Goal: Task Accomplishment & Management: Manage account settings

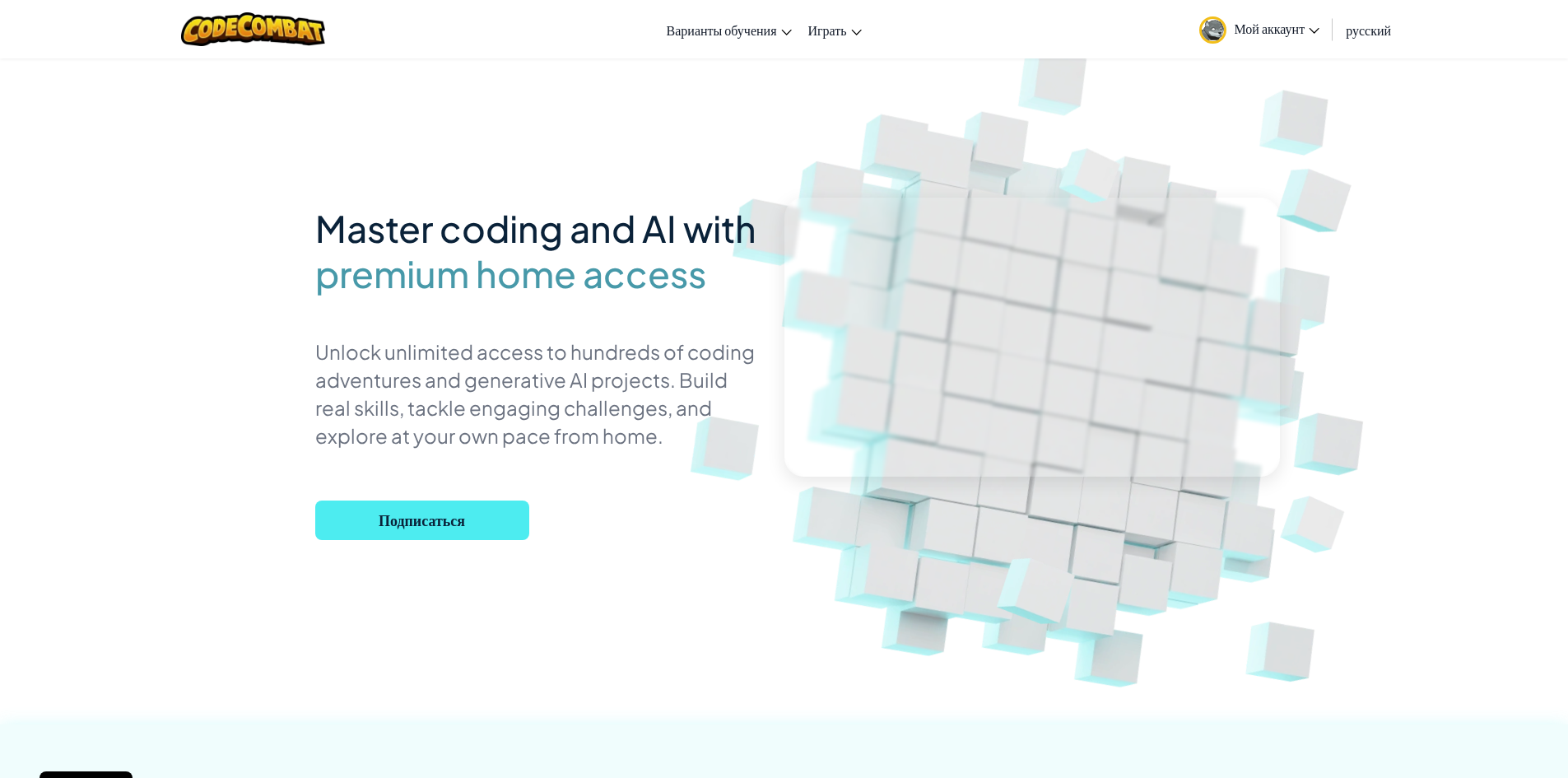
click at [1301, 22] on span "Мой аккаунт" at bounding box center [1277, 28] width 85 height 17
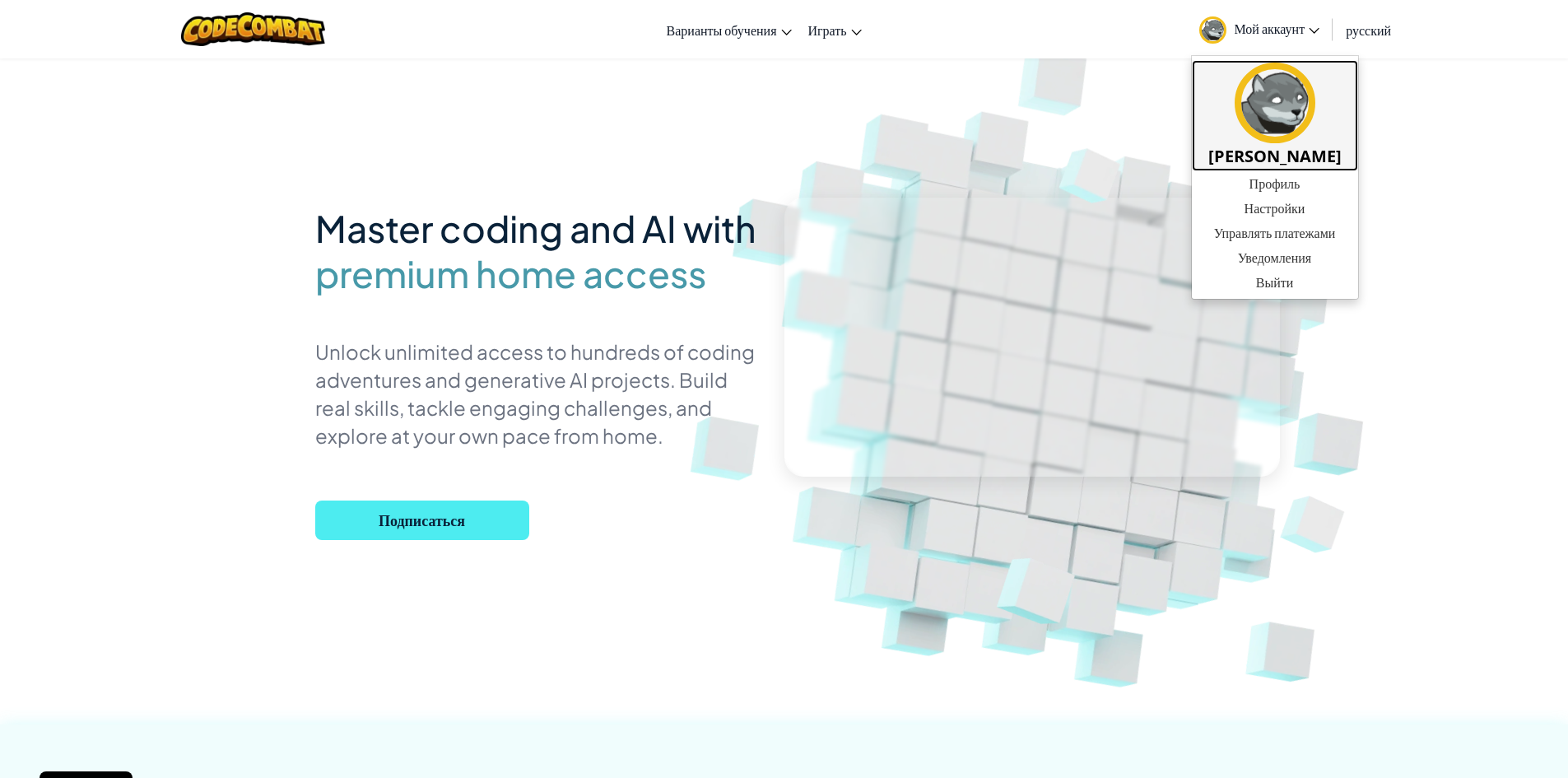
click at [1255, 101] on img at bounding box center [1274, 102] width 81 height 81
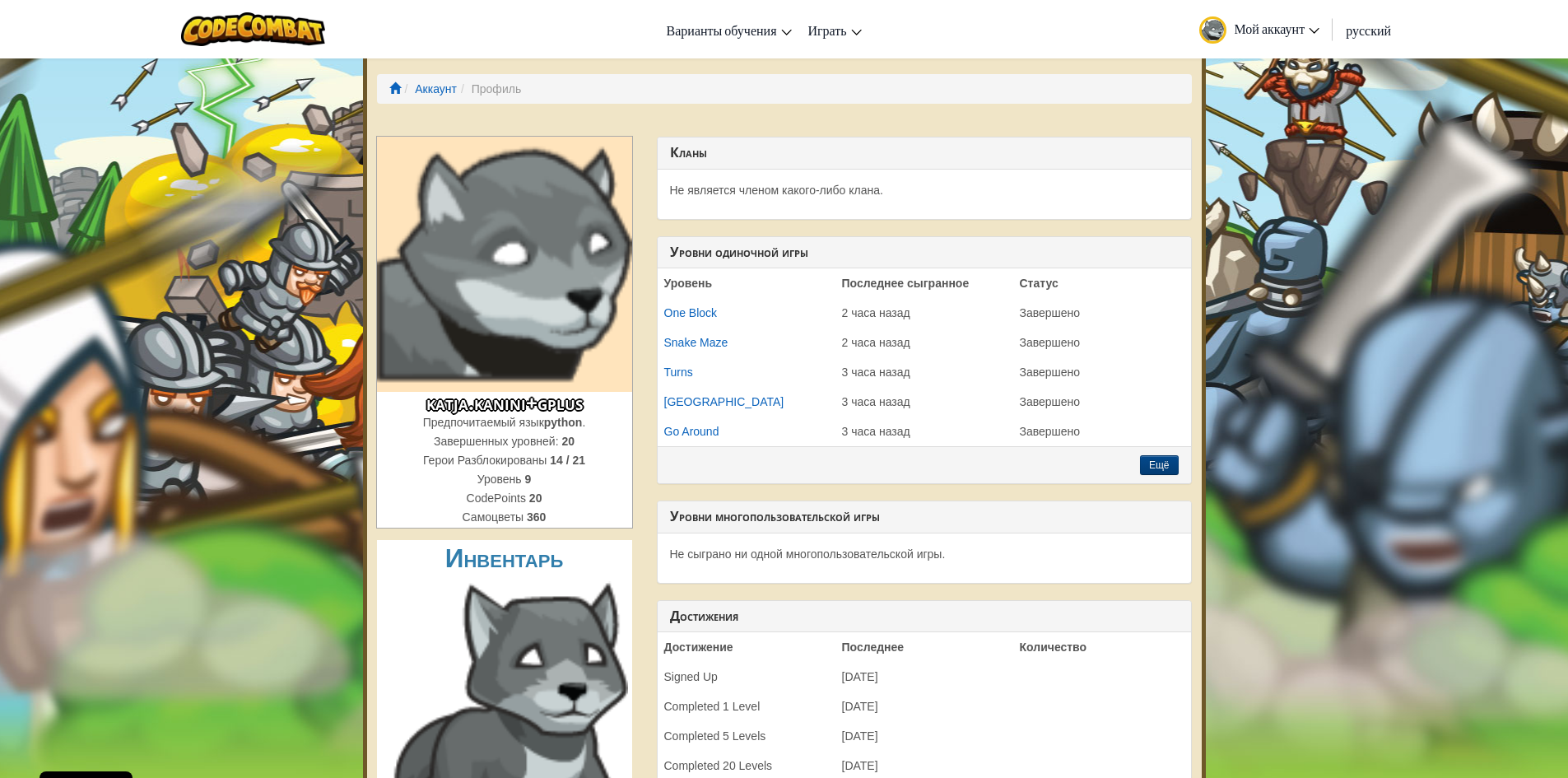
click at [555, 285] on img at bounding box center [504, 263] width 255 height 255
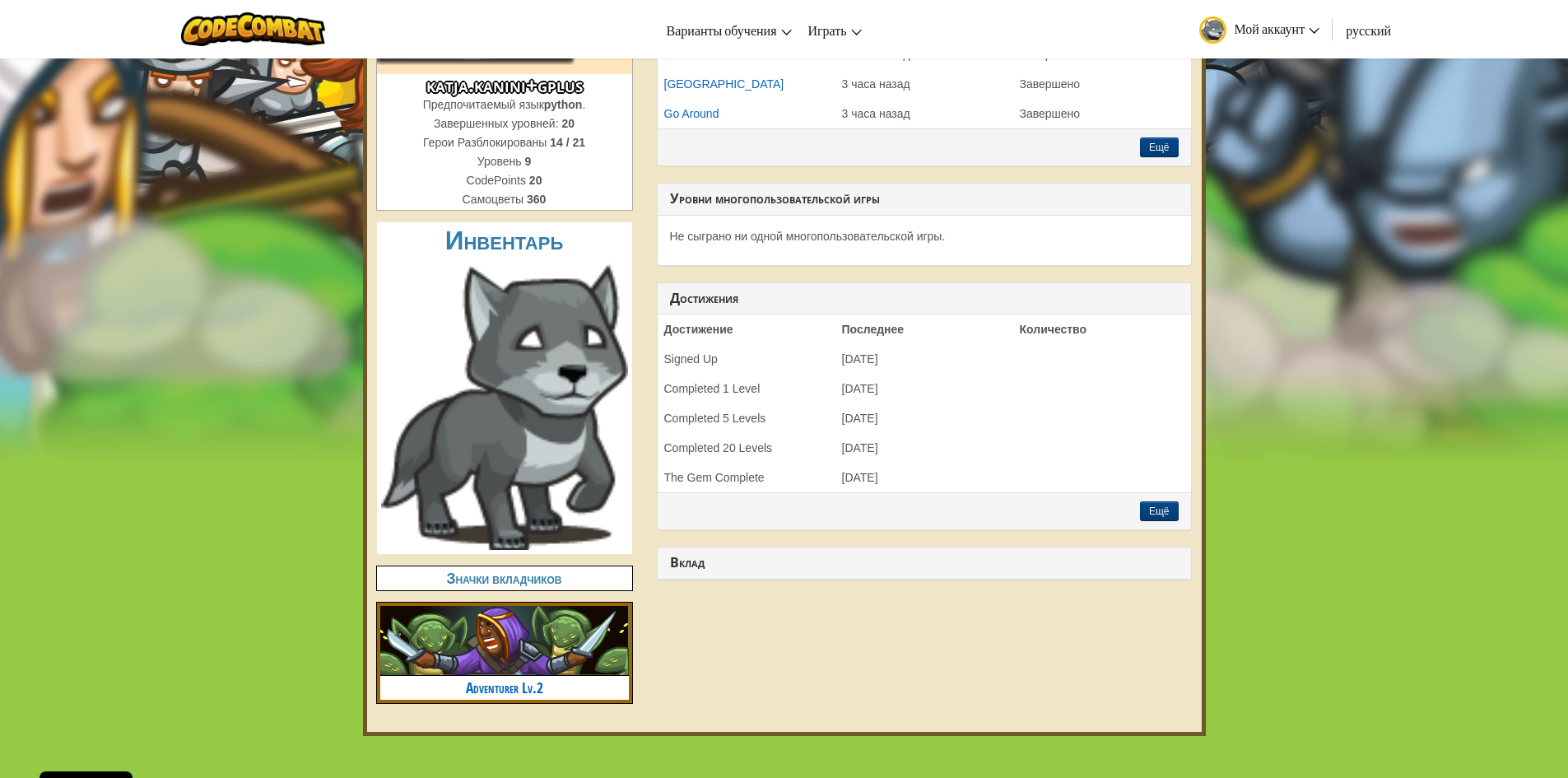
scroll to position [329, 0]
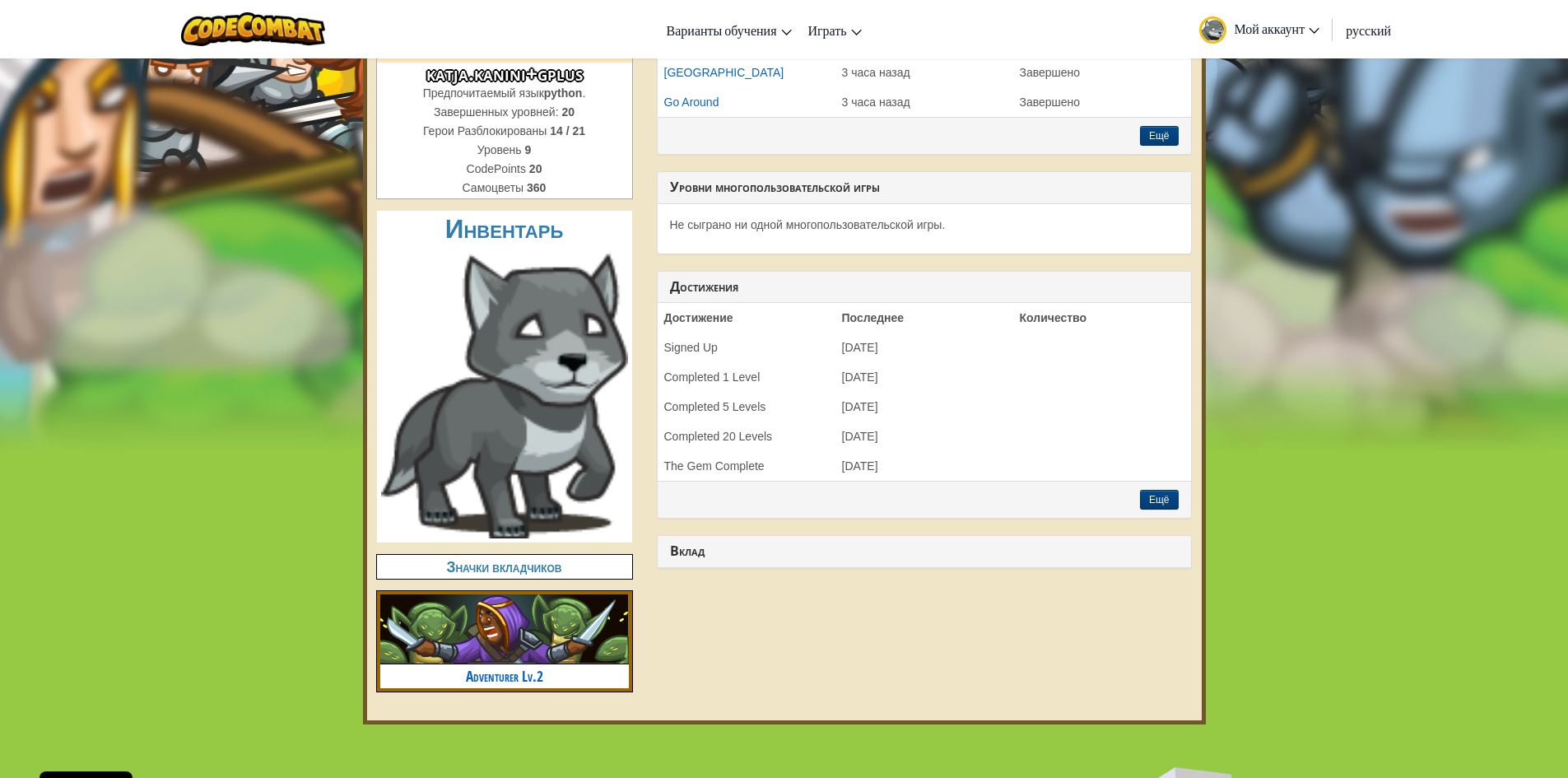
click at [531, 571] on h4 "Значки вкладчиков" at bounding box center [504, 567] width 255 height 24
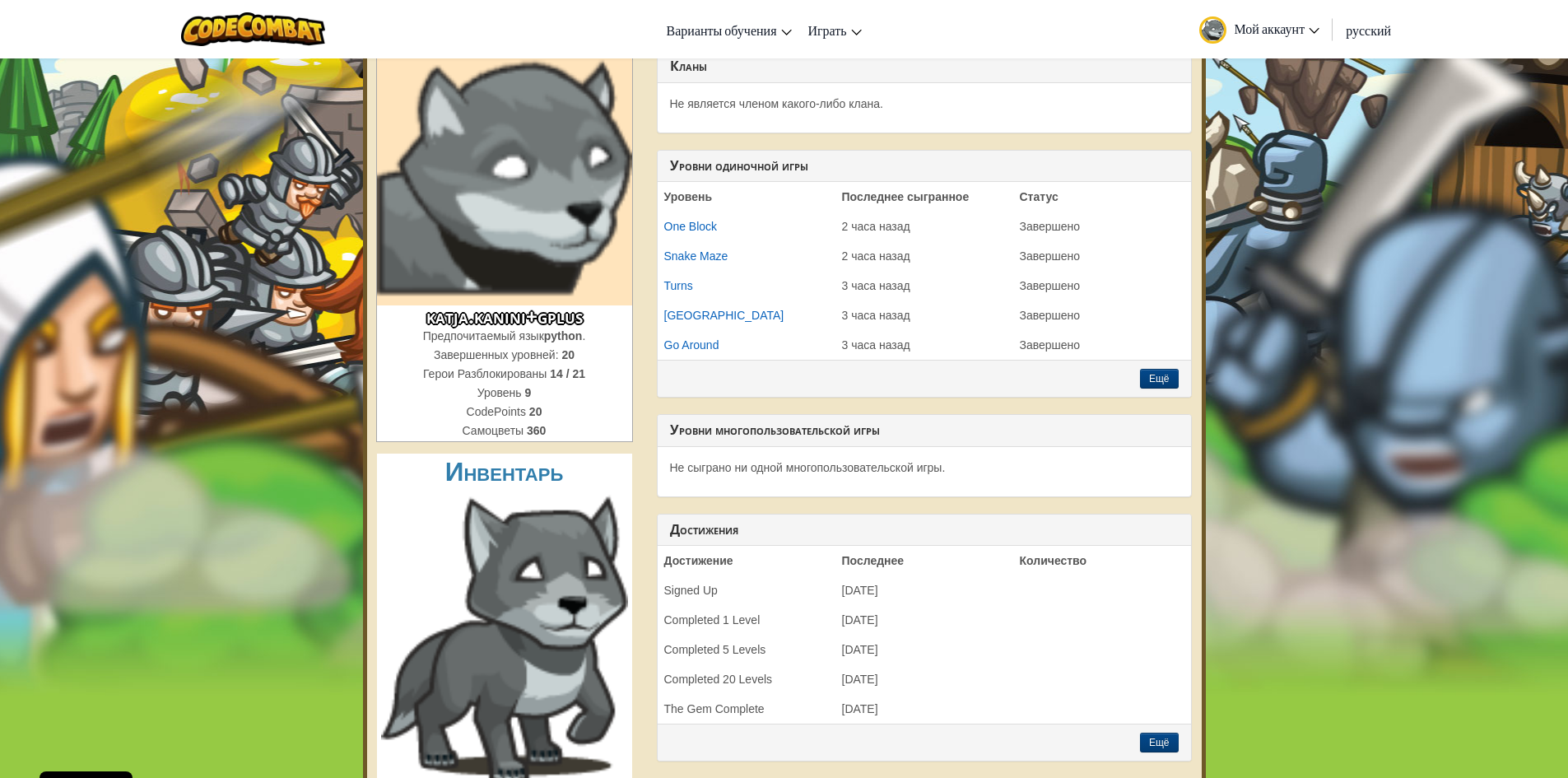
scroll to position [0, 0]
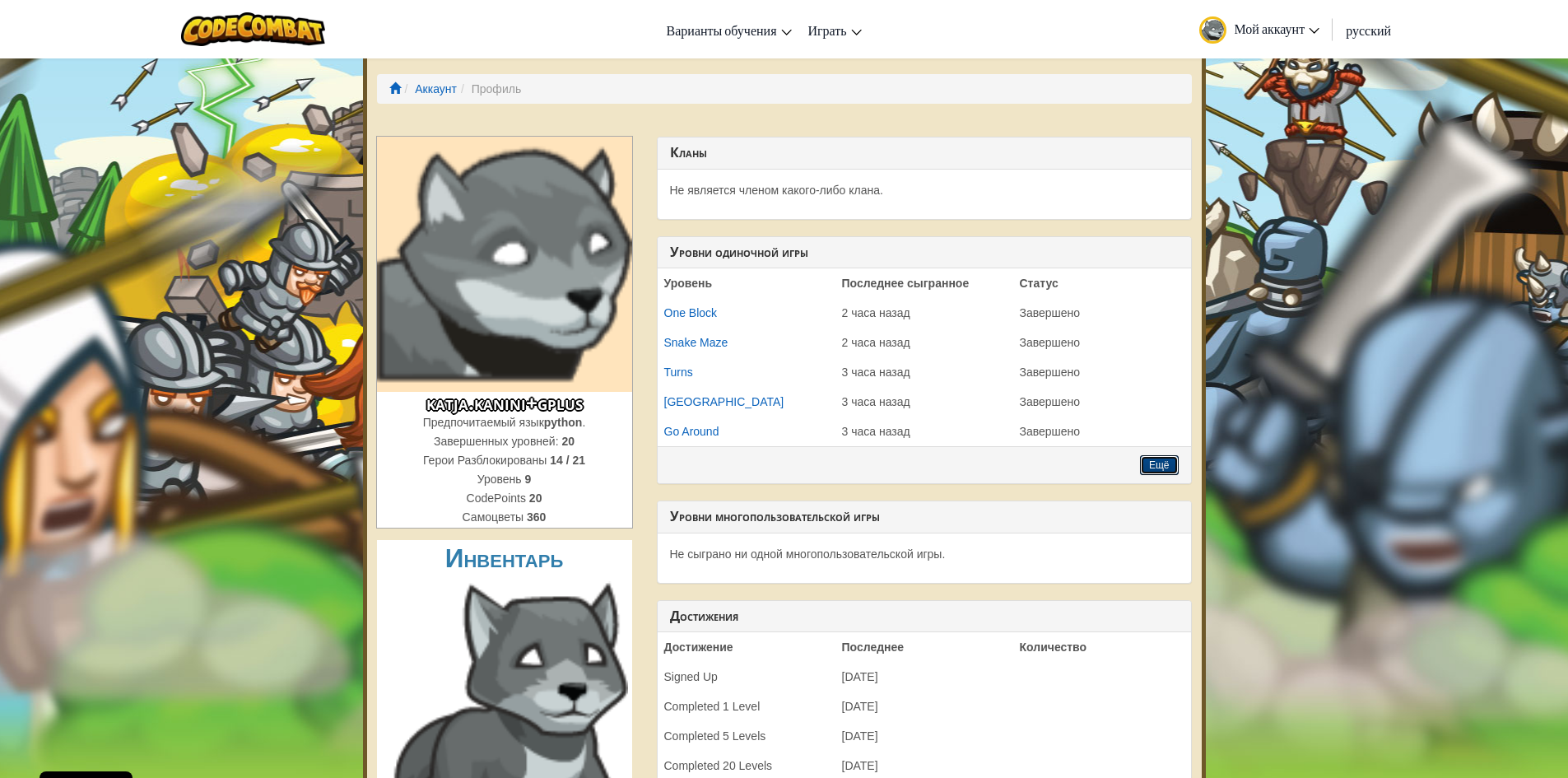
click at [1144, 460] on button "Ещё" at bounding box center [1159, 464] width 39 height 20
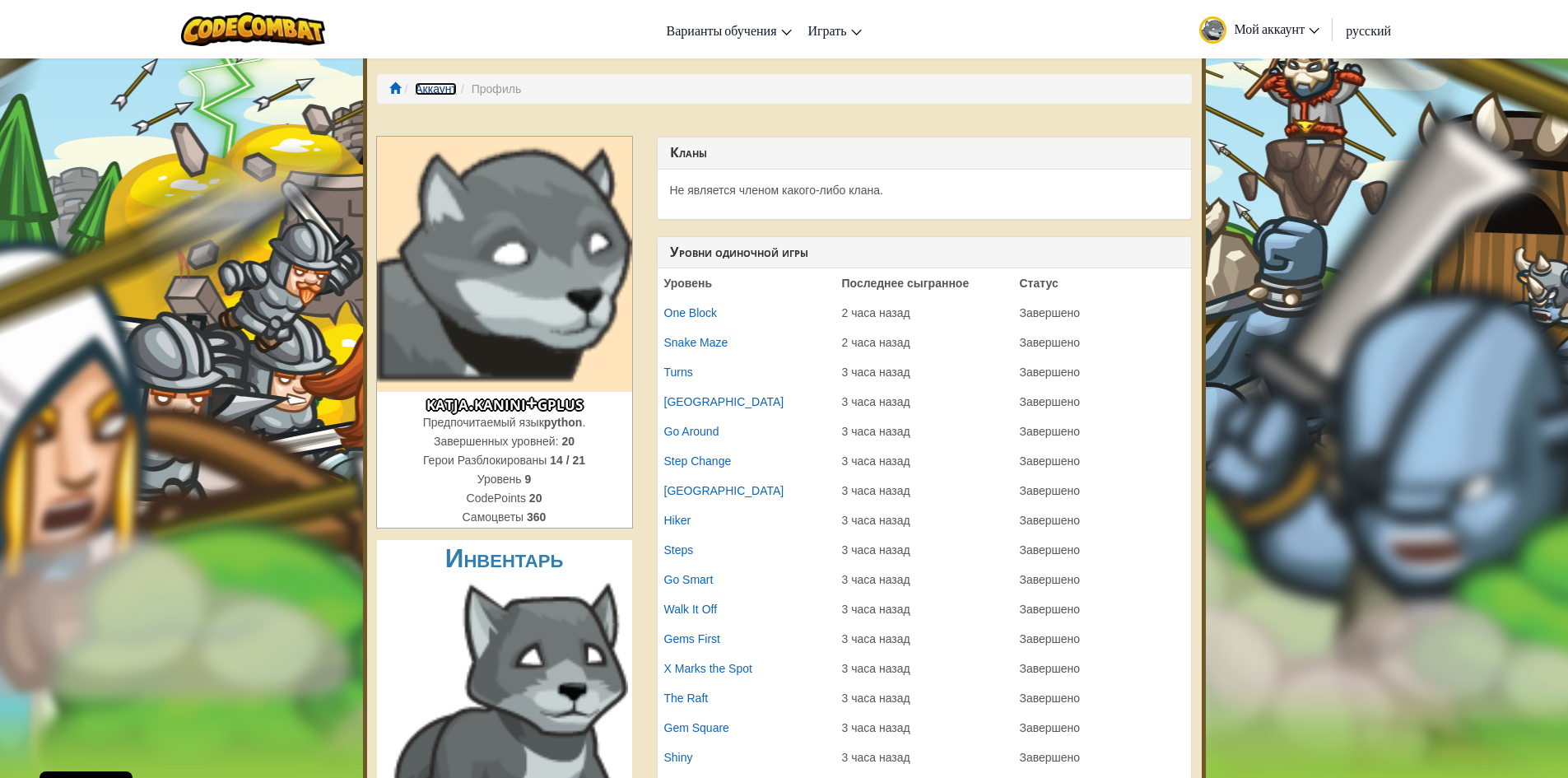
click at [426, 87] on link "Аккаунт" at bounding box center [436, 89] width 42 height 13
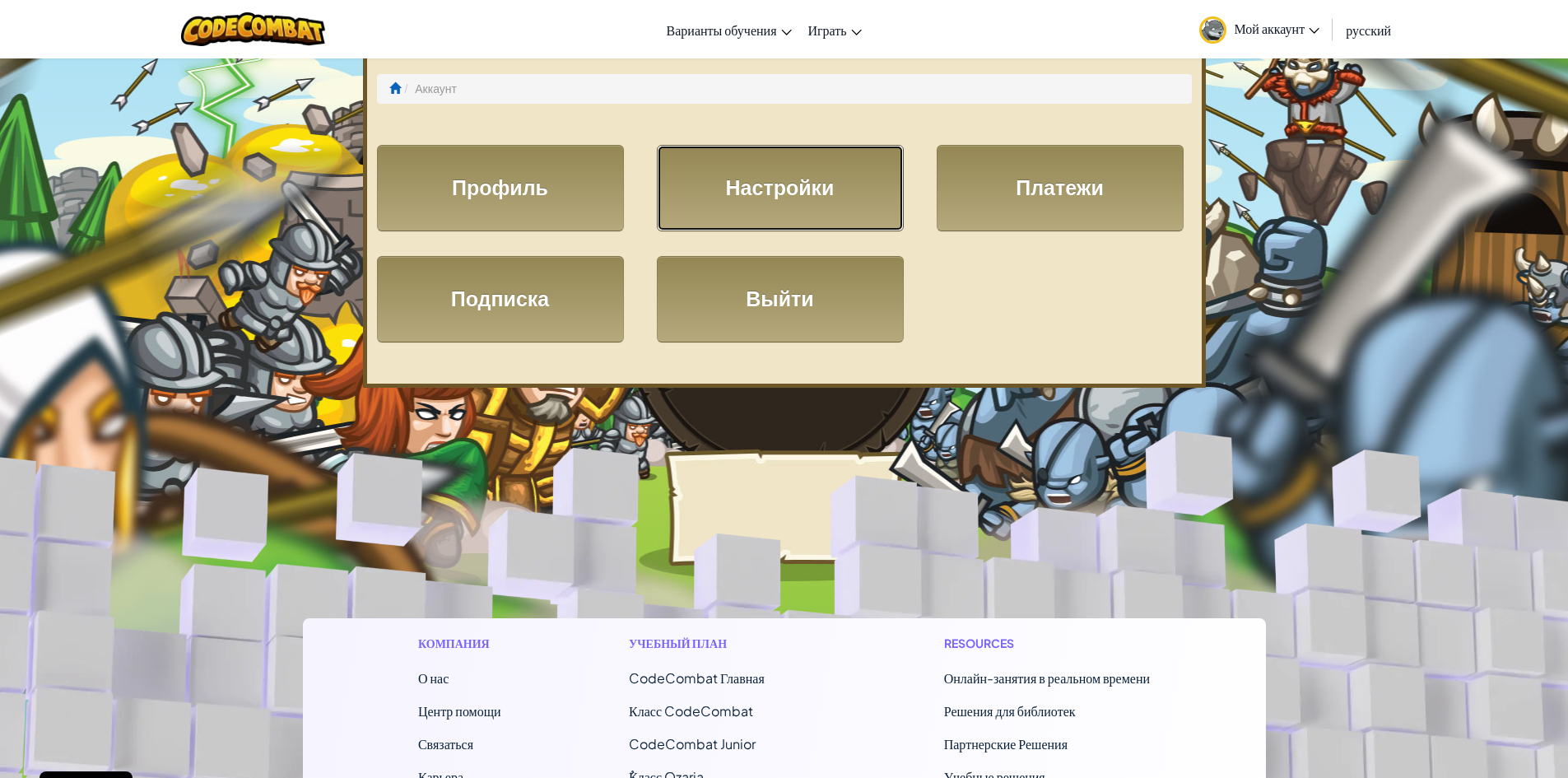
click at [808, 204] on link "Настройки" at bounding box center [780, 188] width 247 height 86
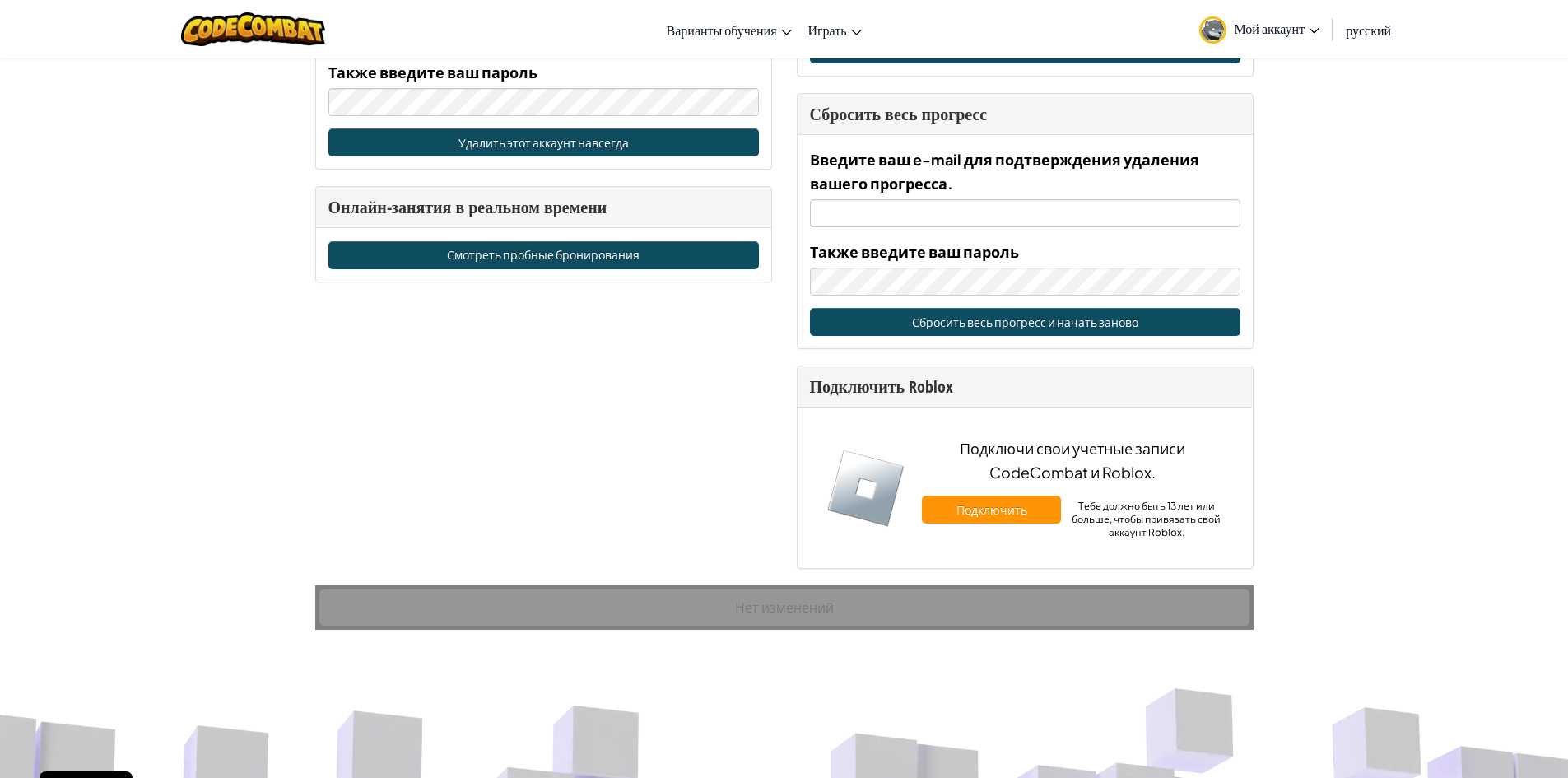
scroll to position [987, 0]
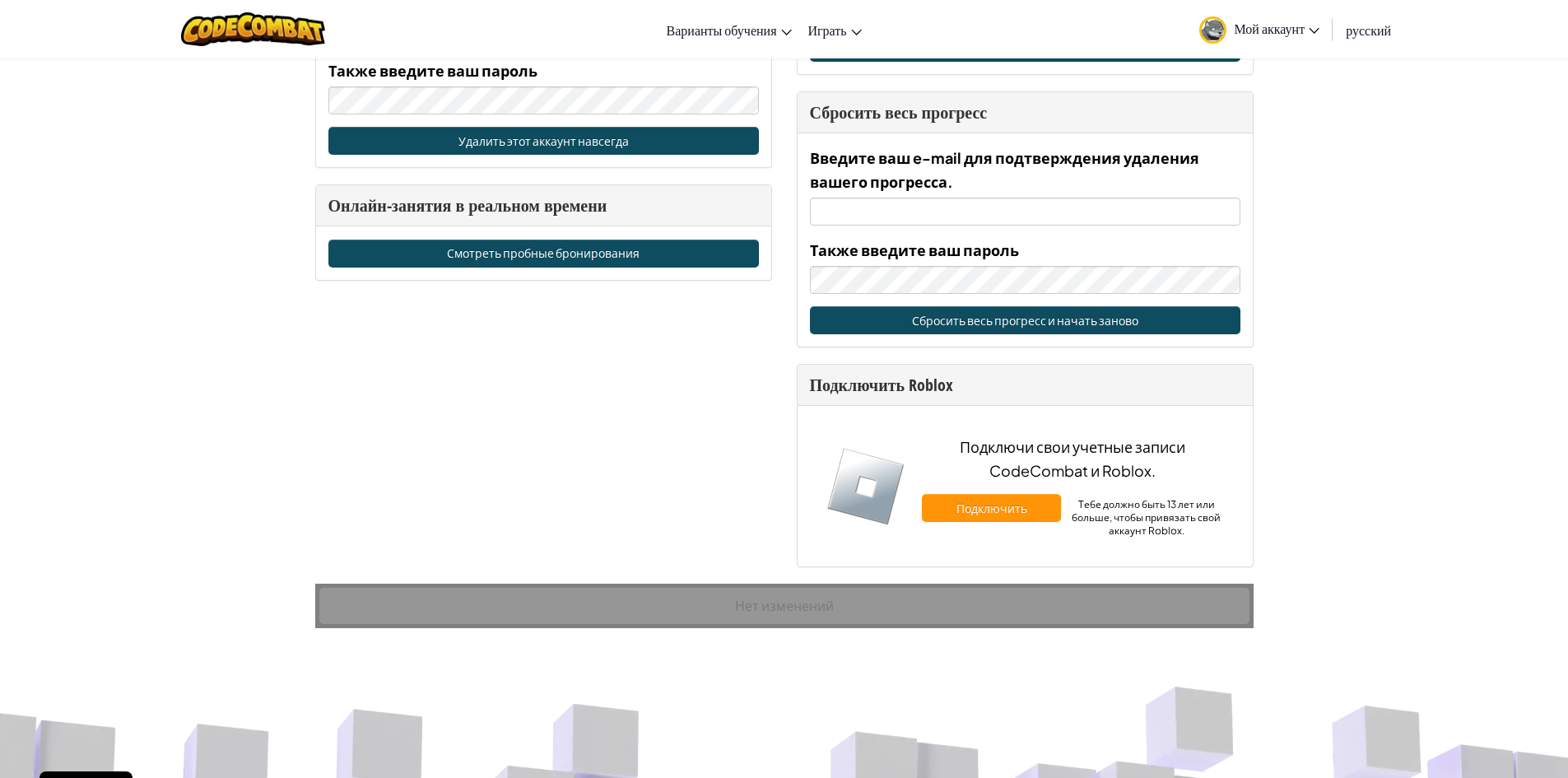
click at [1257, 22] on span "Мой аккаунт" at bounding box center [1277, 28] width 85 height 17
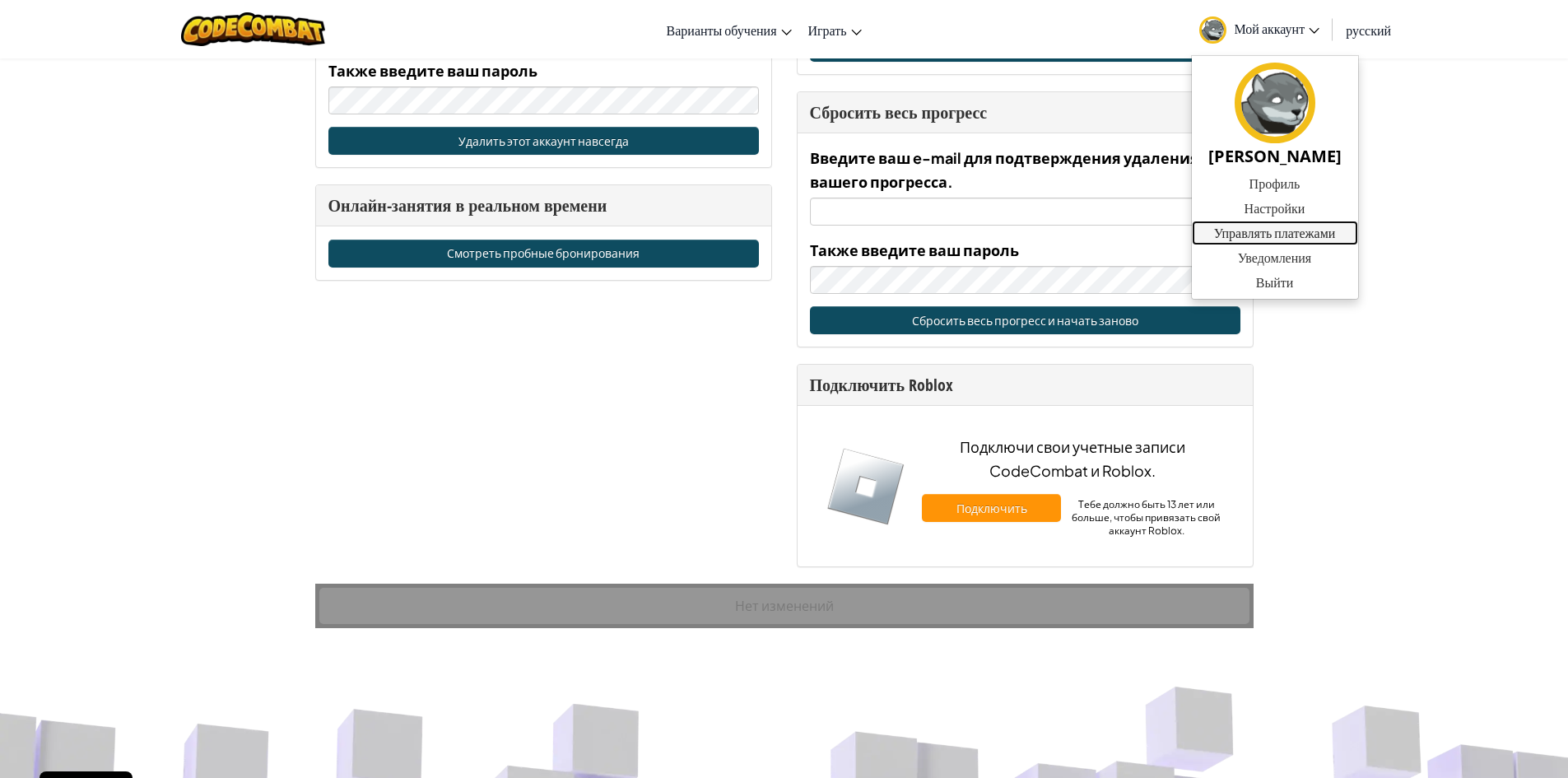
click at [1277, 235] on link "Управлять платежами" at bounding box center [1274, 233] width 166 height 25
